Goal: Information Seeking & Learning: Learn about a topic

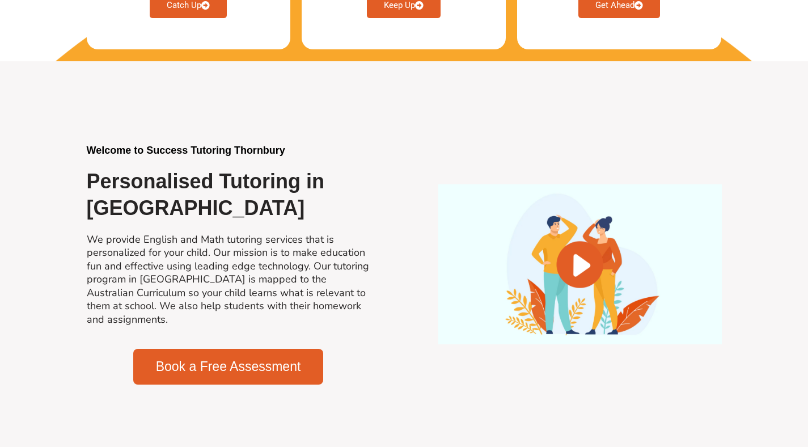
scroll to position [489, 0]
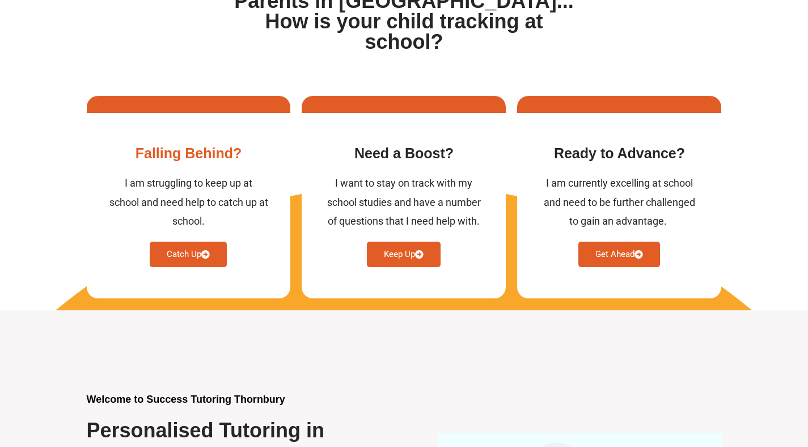
click at [191, 241] on link "Catch Up" at bounding box center [188, 254] width 77 height 26
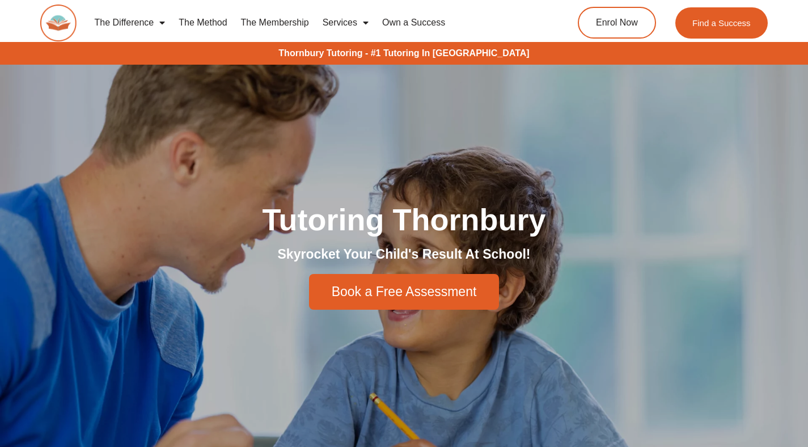
click at [209, 23] on link "The Method" at bounding box center [203, 23] width 62 height 26
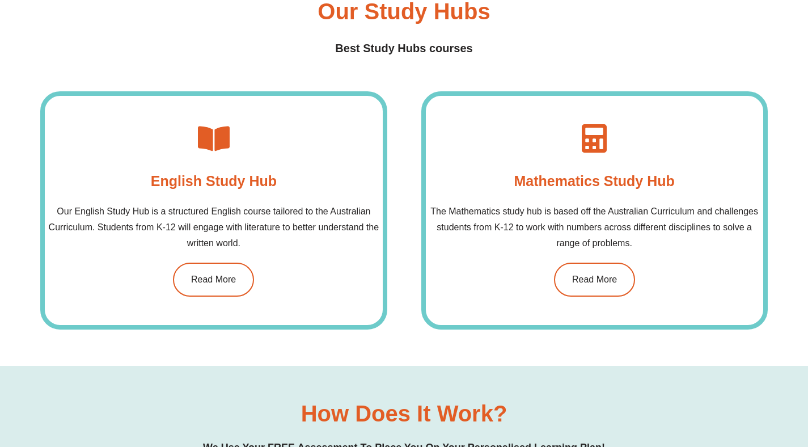
scroll to position [801, 0]
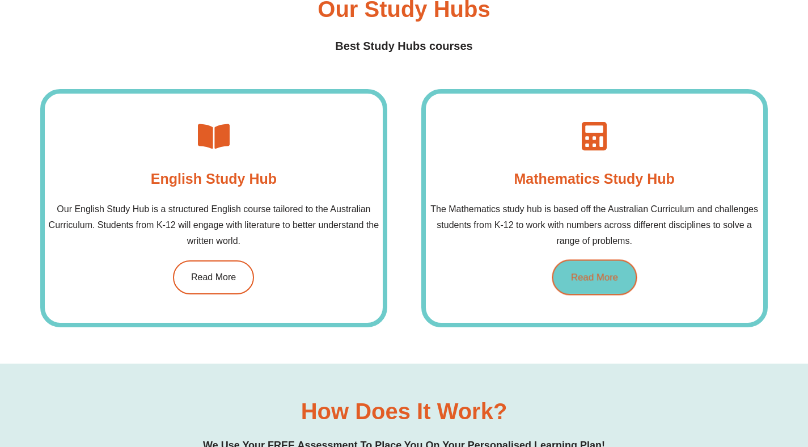
click at [599, 279] on span "Read More" at bounding box center [594, 278] width 47 height 10
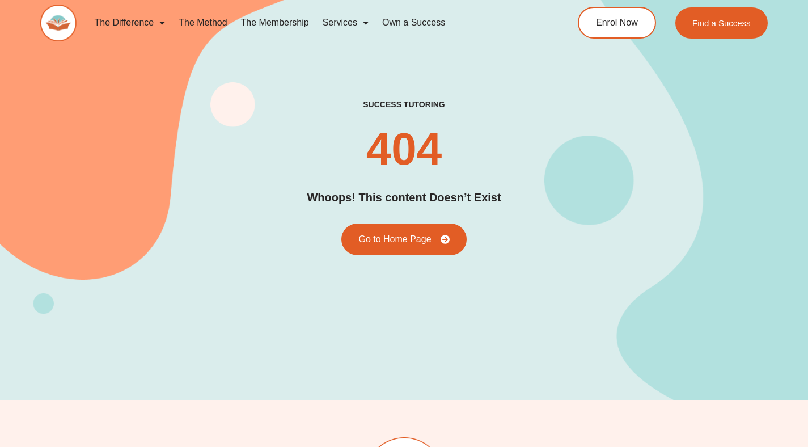
click at [283, 22] on link "The Membership" at bounding box center [275, 23] width 82 height 26
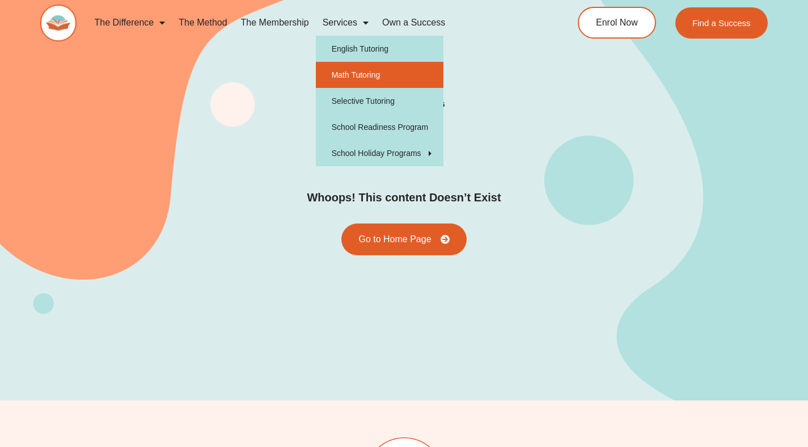
click at [355, 78] on link "Math Tutoring" at bounding box center [380, 75] width 128 height 26
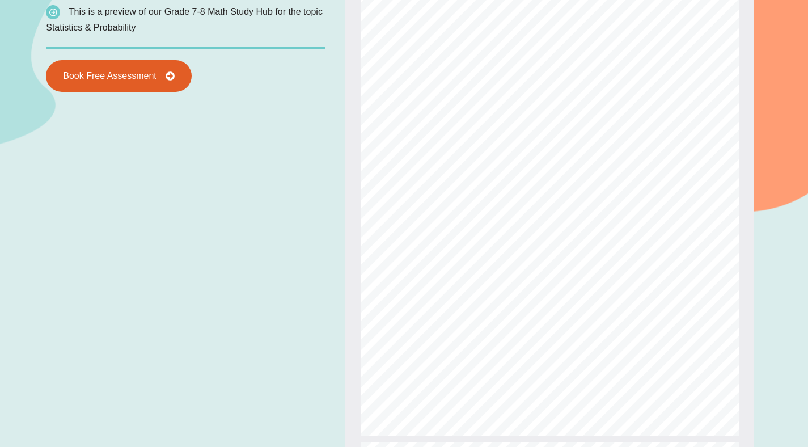
scroll to position [934, 0]
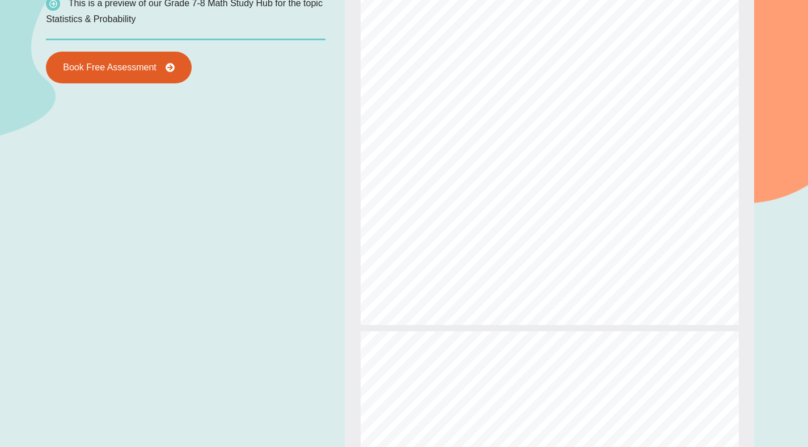
type input "*"
